Goal: Transaction & Acquisition: Purchase product/service

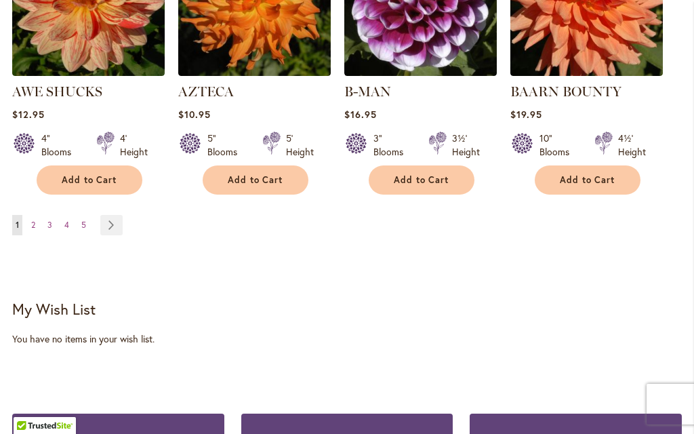
scroll to position [1393, 0]
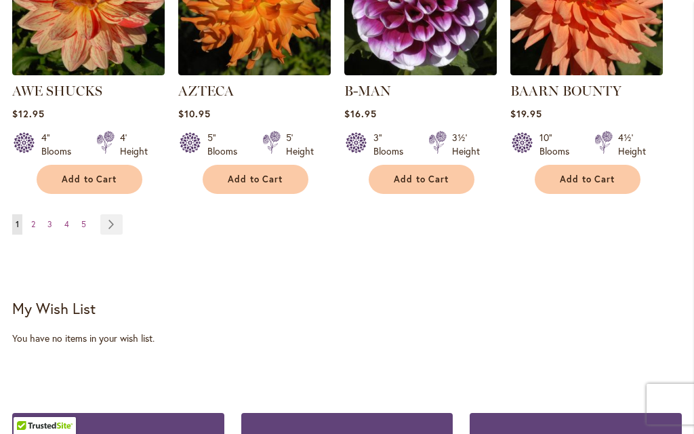
click at [112, 214] on link "Page Next" at bounding box center [111, 224] width 22 height 20
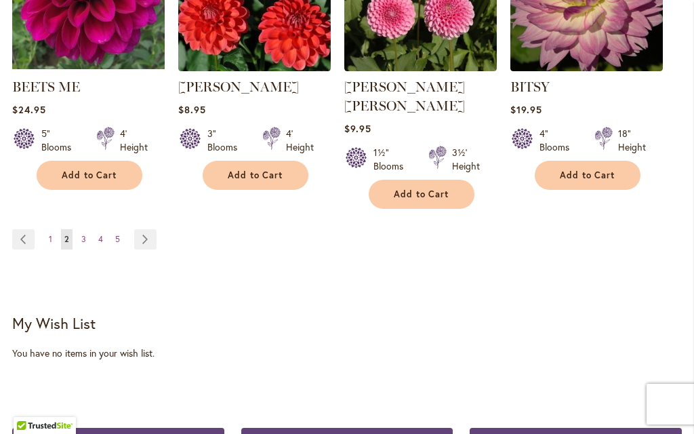
scroll to position [1379, 0]
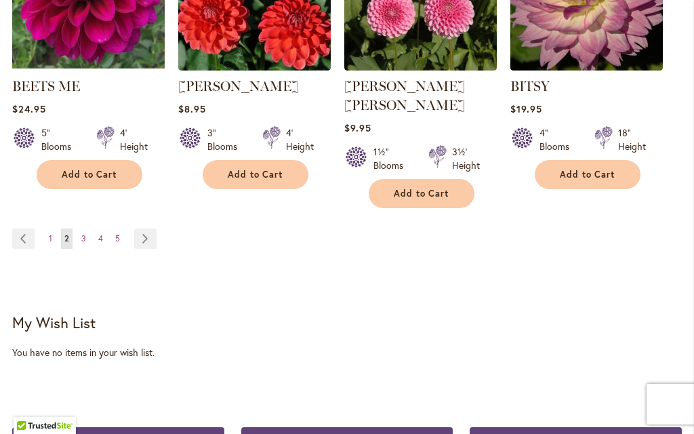
click at [142, 228] on link "Page Next" at bounding box center [145, 238] width 22 height 20
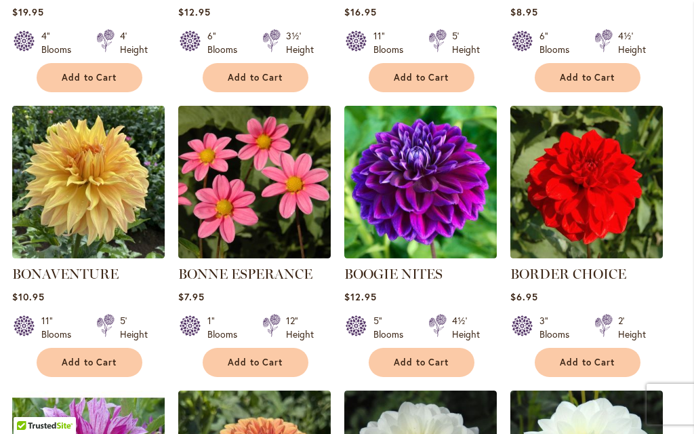
scroll to position [907, 0]
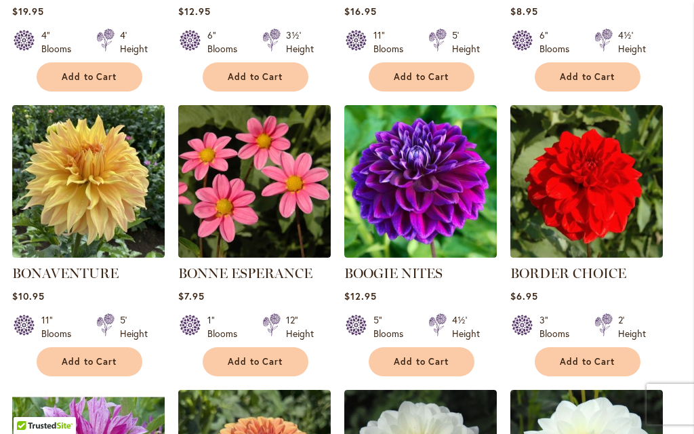
click at [79, 364] on span "Add to Cart" at bounding box center [90, 362] width 56 height 12
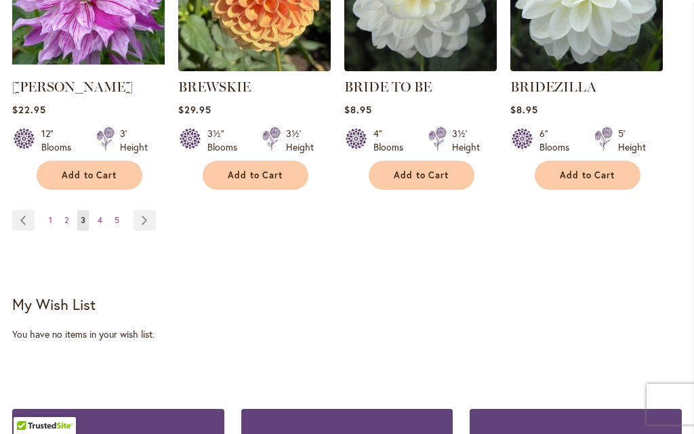
scroll to position [1406, 0]
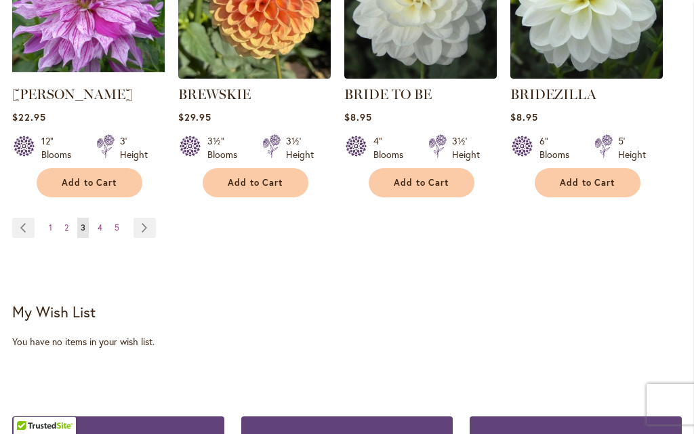
click at [139, 229] on link "Page Next" at bounding box center [144, 228] width 22 height 20
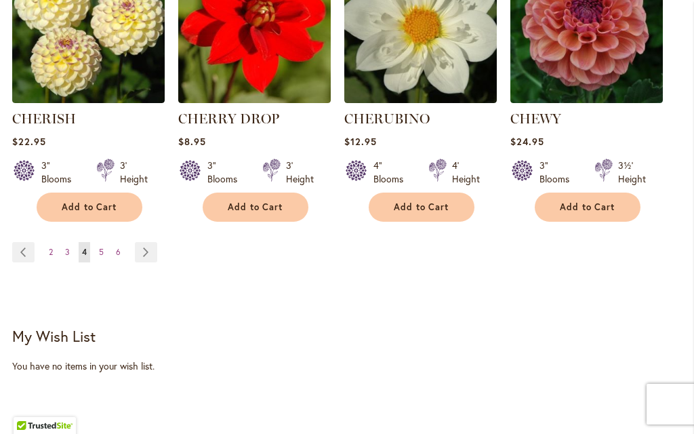
scroll to position [1390, 0]
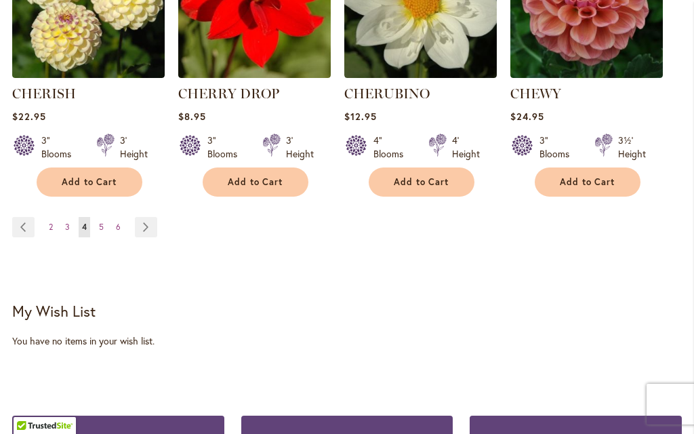
click at [135, 224] on link "Page Next" at bounding box center [146, 227] width 22 height 20
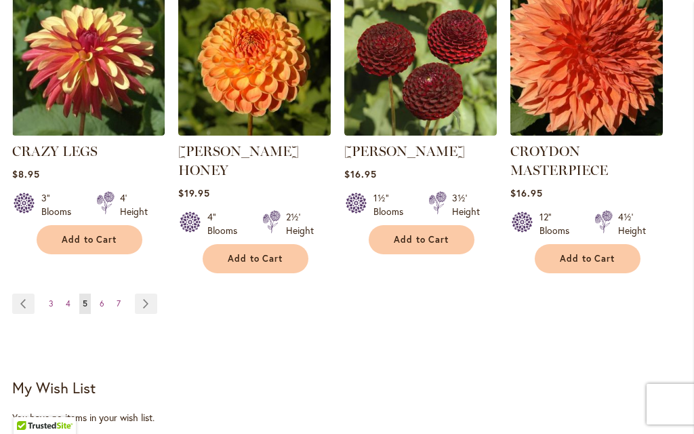
scroll to position [1380, 0]
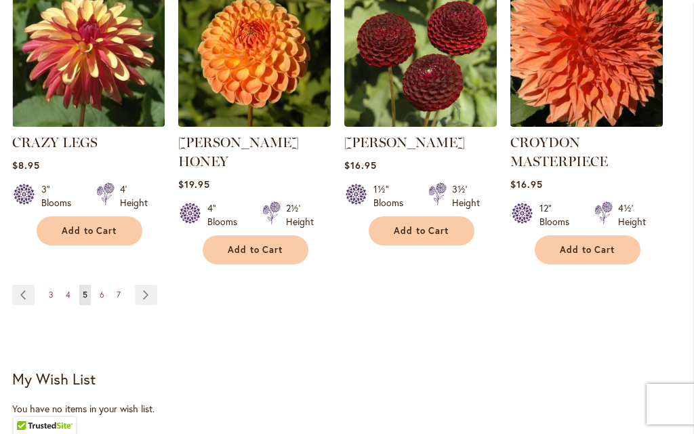
click at [136, 285] on link "Page Next" at bounding box center [146, 295] width 22 height 20
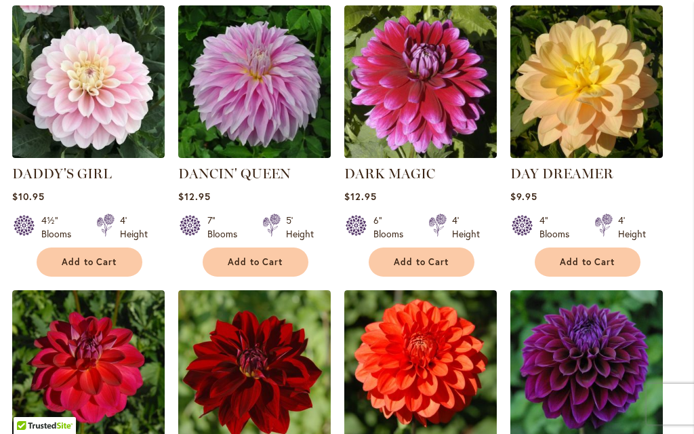
scroll to position [734, 0]
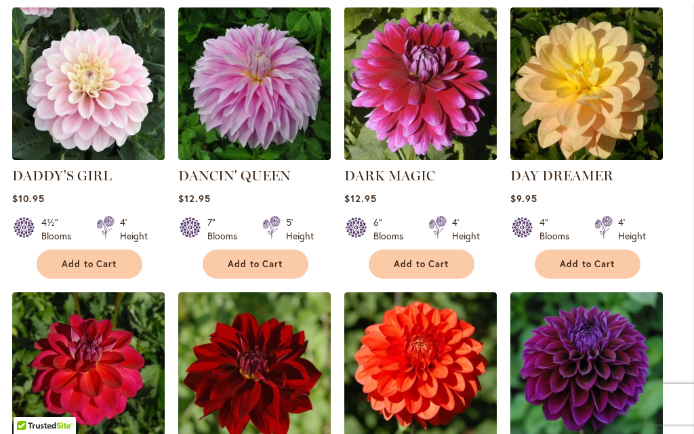
click at [84, 260] on span "Add to Cart" at bounding box center [90, 264] width 56 height 12
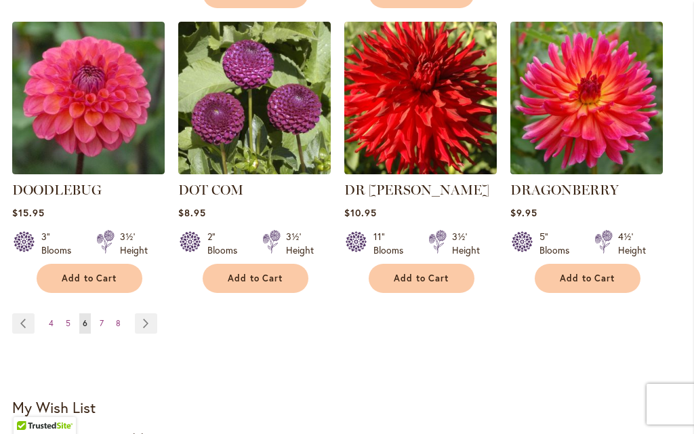
scroll to position [1348, 0]
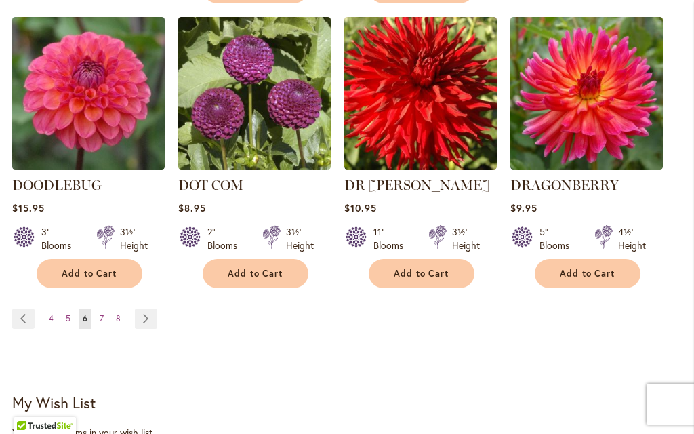
click at [138, 308] on link "Page Next" at bounding box center [146, 318] width 22 height 20
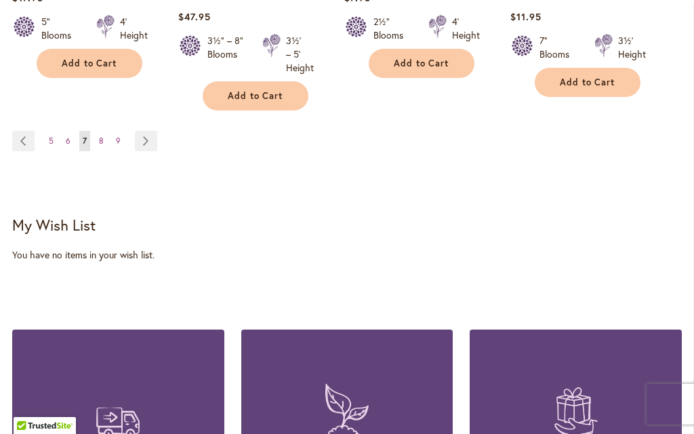
scroll to position [1502, 0]
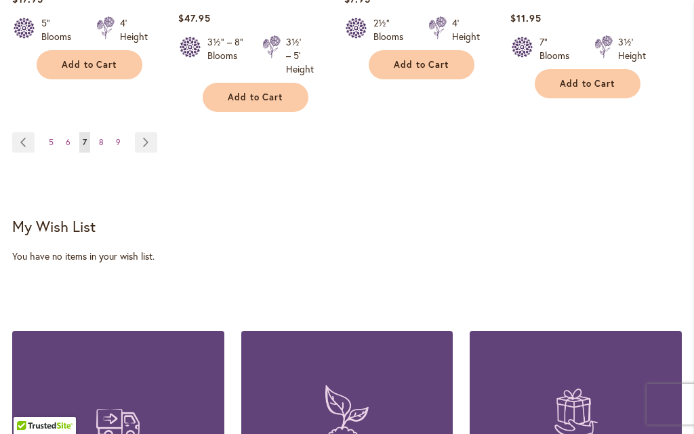
click at [141, 148] on link "Page Next" at bounding box center [146, 142] width 22 height 20
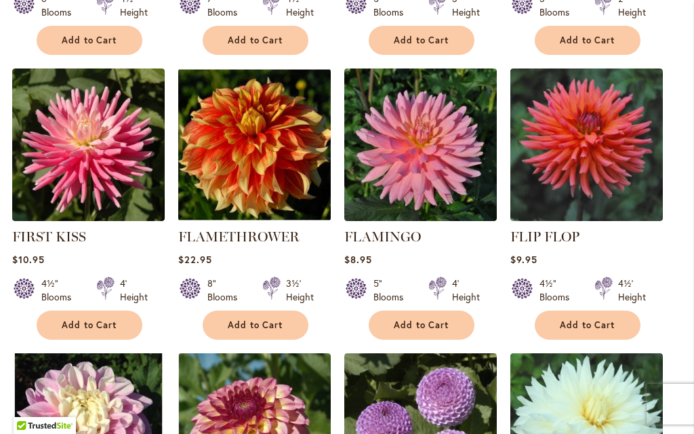
scroll to position [661, 0]
